Goal: Check status: Check status

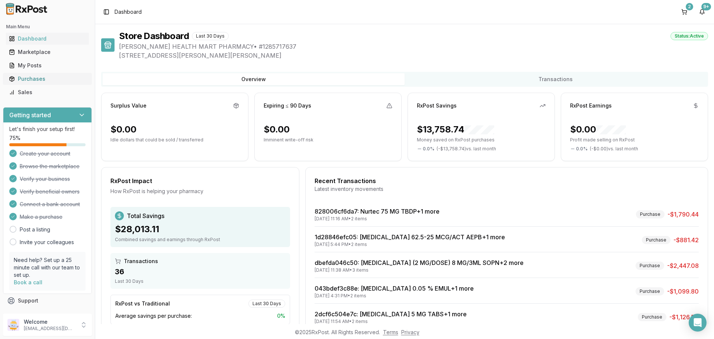
click at [33, 79] on div "Purchases" at bounding box center [47, 78] width 77 height 7
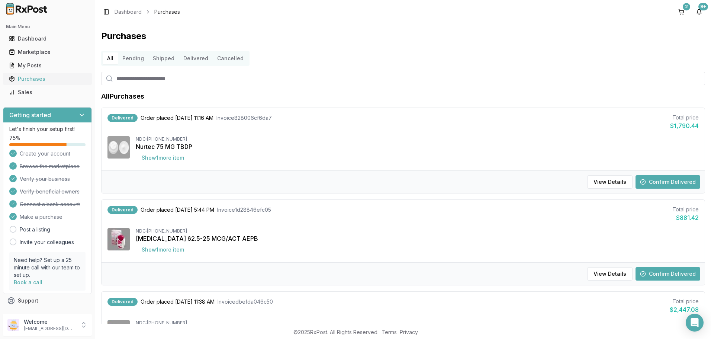
click at [31, 78] on div "Purchases" at bounding box center [47, 78] width 77 height 7
click at [133, 78] on input "search" at bounding box center [403, 78] width 604 height 13
type input "********"
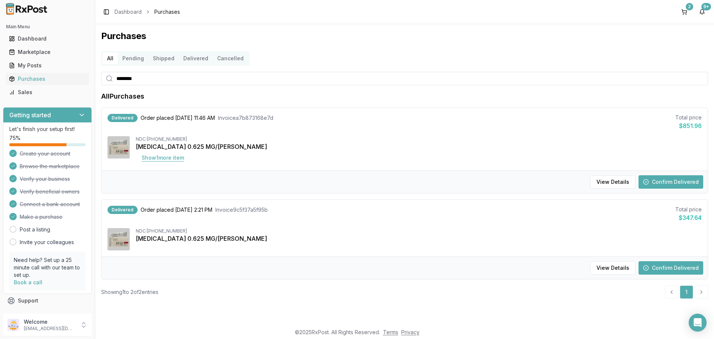
click at [168, 156] on button "Show 1 more item" at bounding box center [163, 157] width 54 height 13
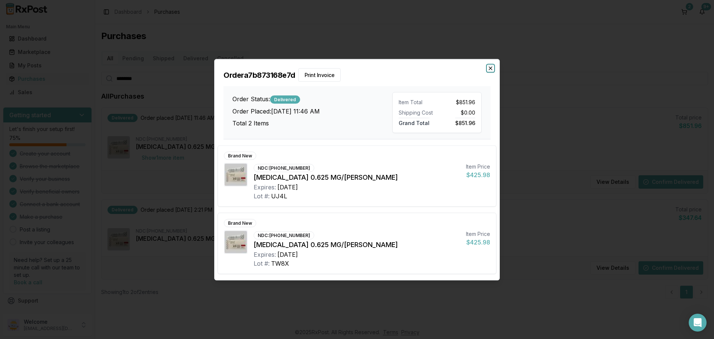
click at [491, 67] on icon "button" at bounding box center [490, 68] width 6 height 6
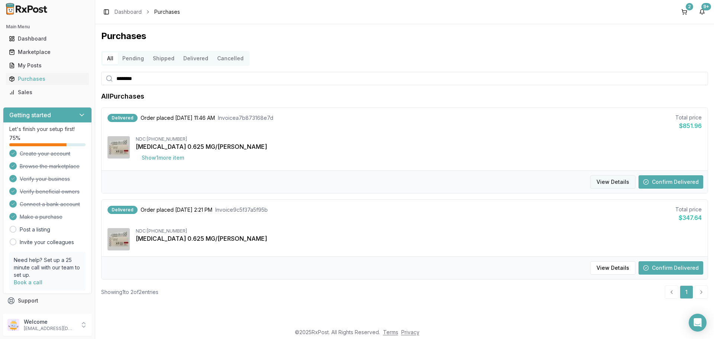
click at [619, 183] on button "View Details" at bounding box center [612, 181] width 45 height 13
